Goal: Task Accomplishment & Management: Use online tool/utility

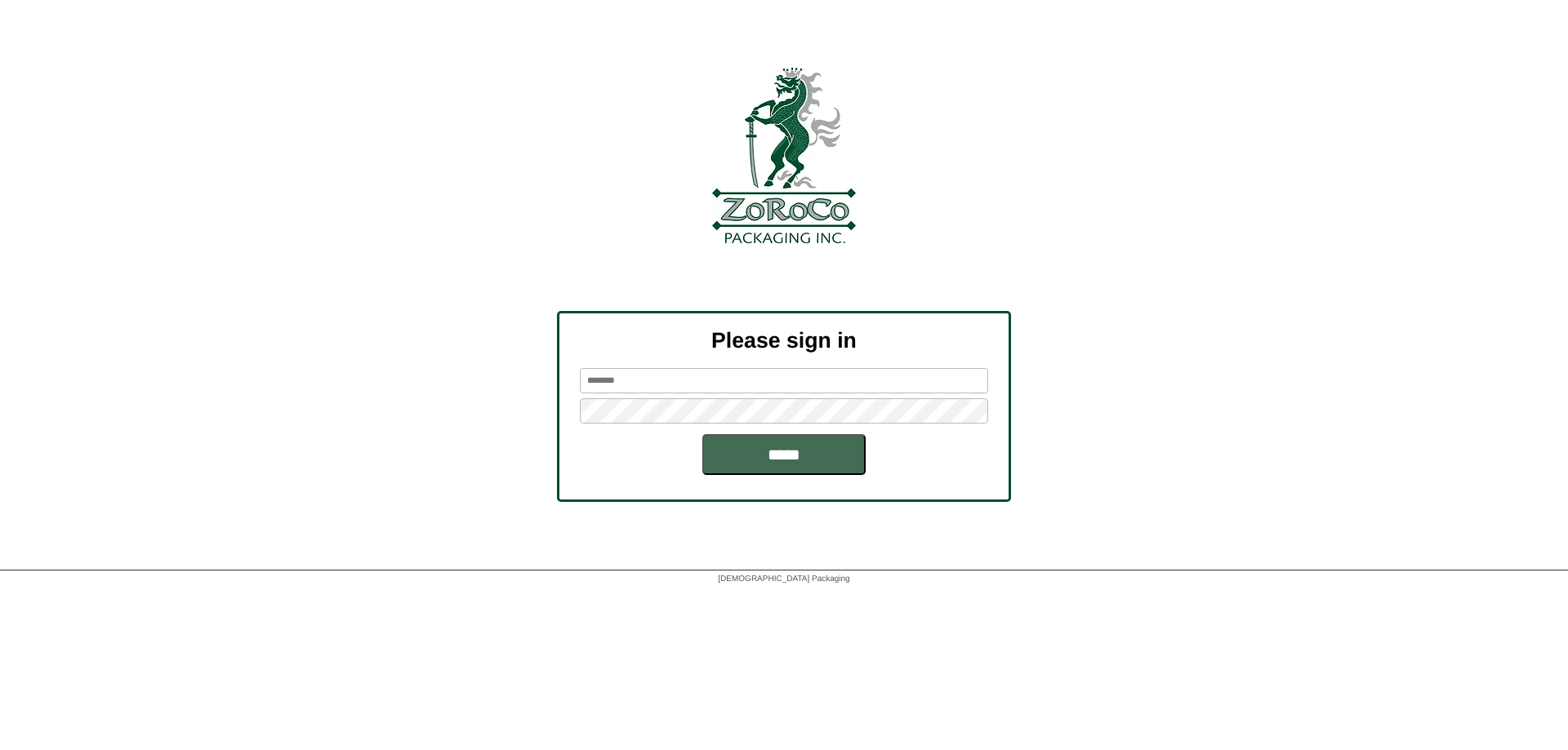
type input "******"
click at [784, 456] on input "*****" at bounding box center [783, 455] width 163 height 41
